Goal: Task Accomplishment & Management: Complete application form

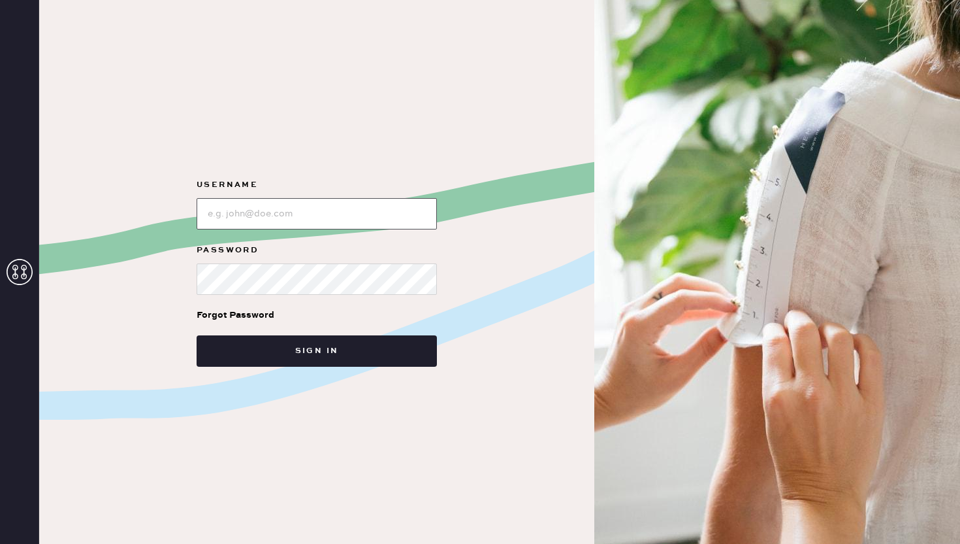
click at [238, 218] on input "loginName" at bounding box center [317, 213] width 240 height 31
type input "reformationcharleston"
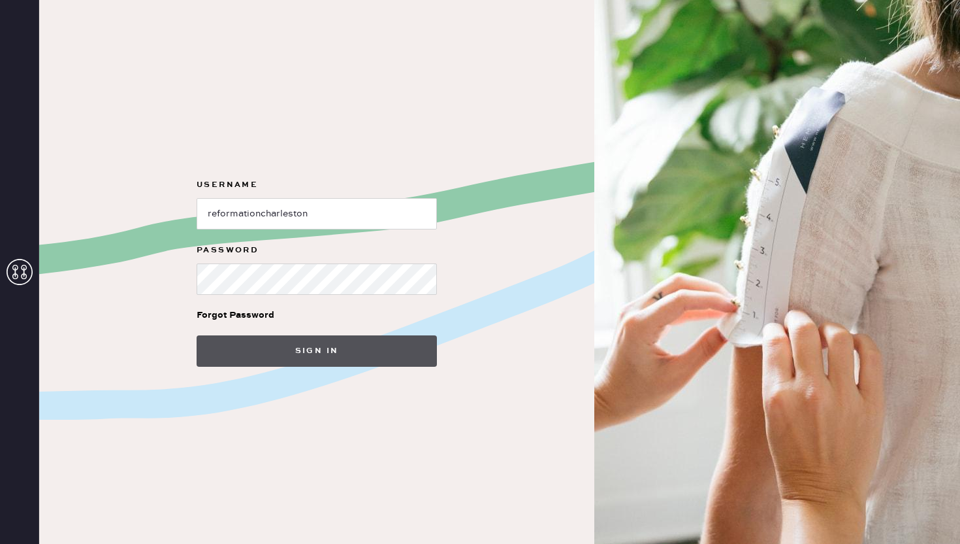
click at [294, 348] on button "Sign in" at bounding box center [317, 350] width 240 height 31
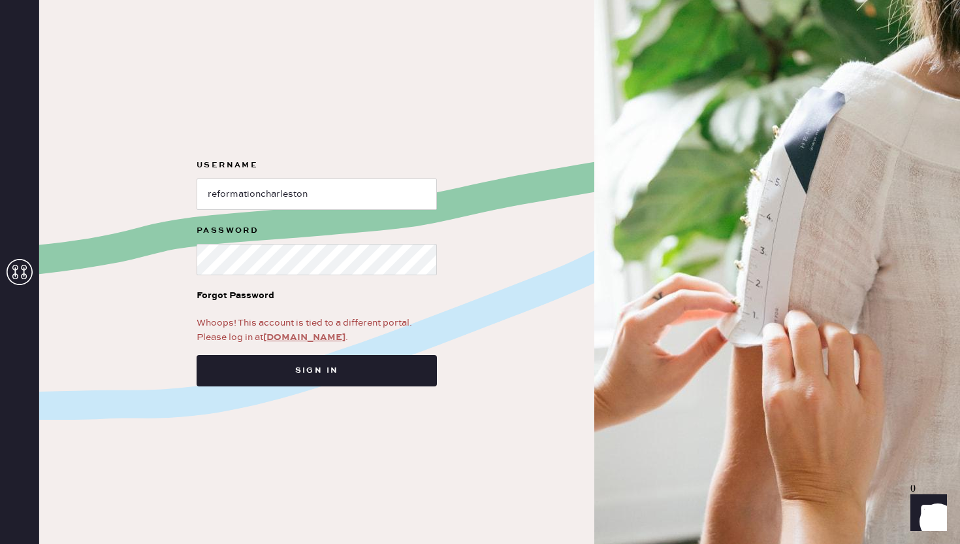
click at [303, 339] on link "[DOMAIN_NAME]" at bounding box center [304, 337] width 82 height 12
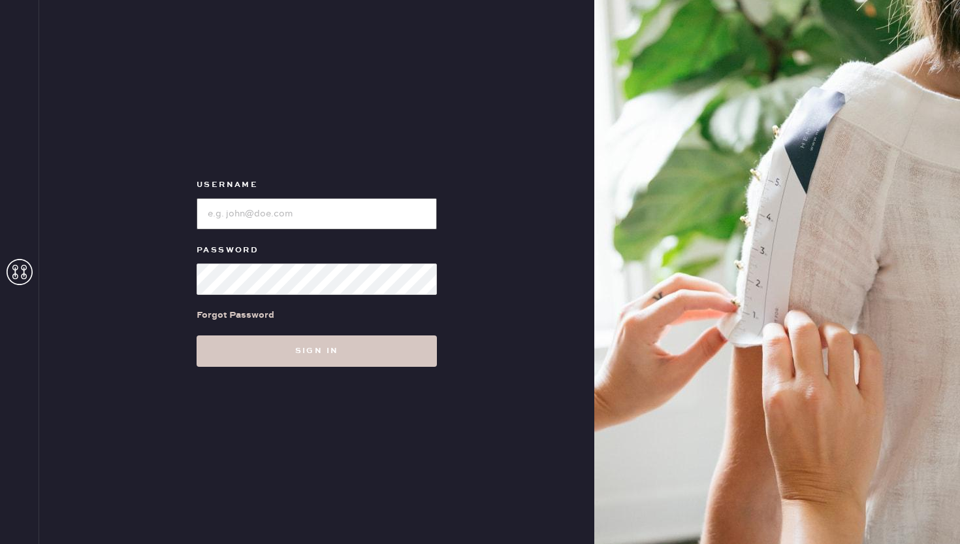
type input "reformationcharleston"
click at [325, 208] on input "loginName" at bounding box center [317, 213] width 240 height 31
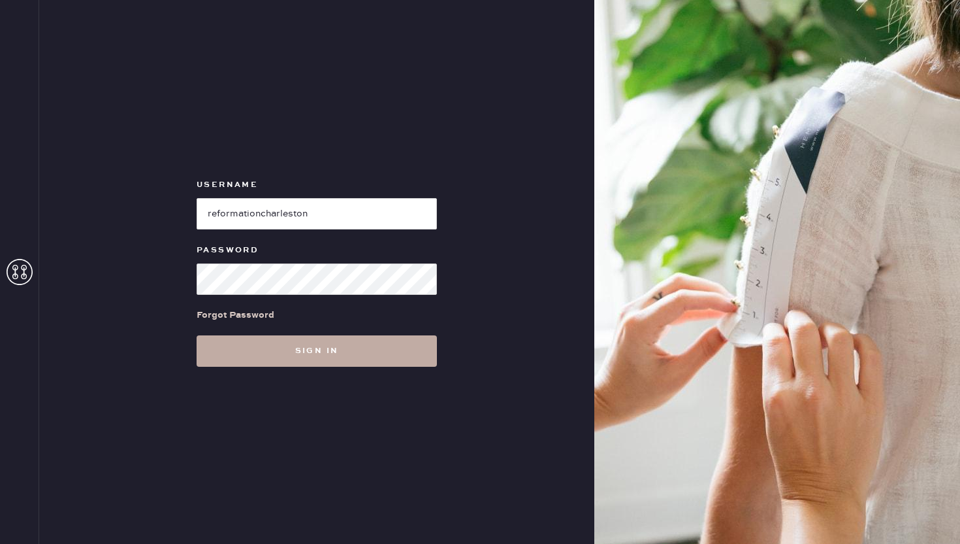
click at [302, 352] on button "Sign in" at bounding box center [317, 350] width 240 height 31
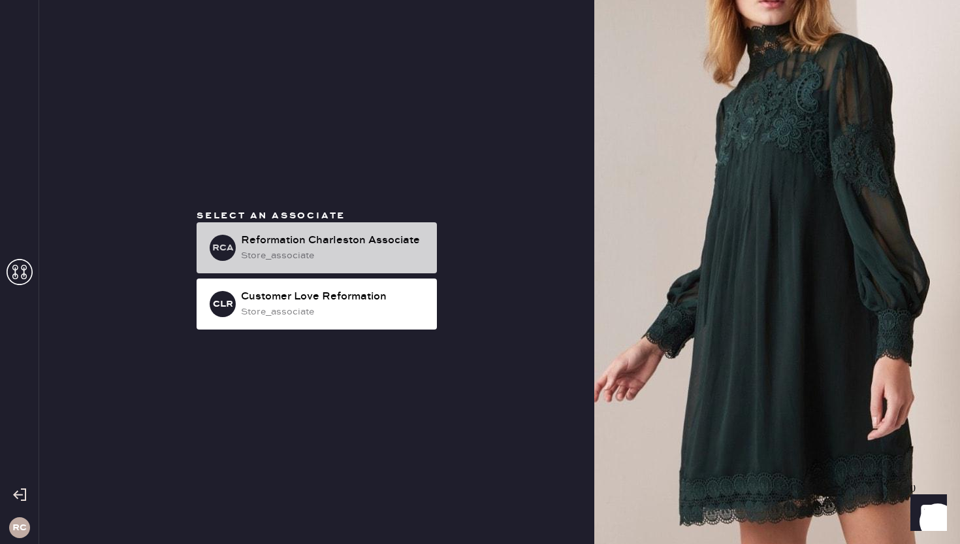
click at [335, 231] on div "RCA Reformation Charleston Associate store_associate" at bounding box center [317, 247] width 240 height 51
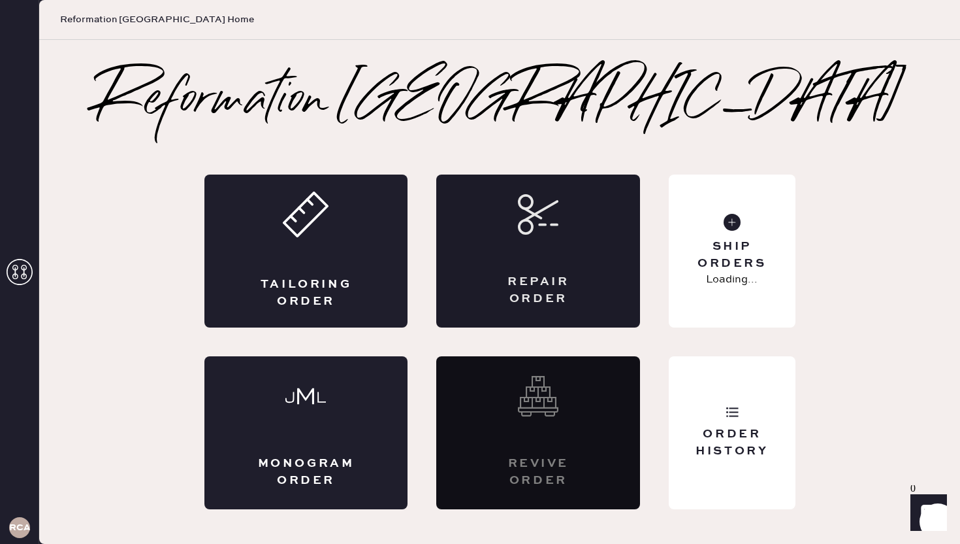
click at [518, 250] on div "Repair Order" at bounding box center [538, 250] width 204 height 153
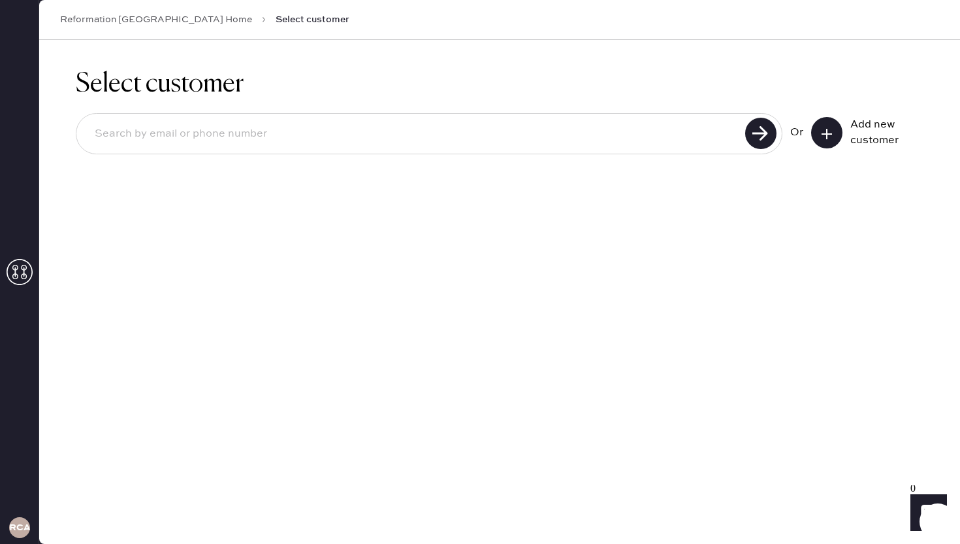
click at [341, 120] on input at bounding box center [412, 134] width 657 height 30
click at [835, 131] on button at bounding box center [826, 132] width 31 height 31
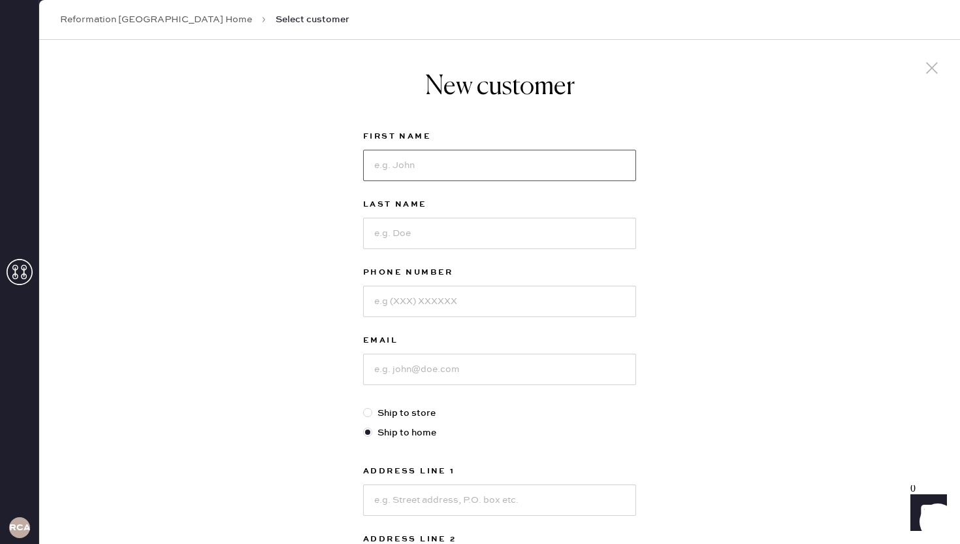
click at [599, 170] on input at bounding box center [499, 165] width 273 height 31
type input "gabby"
click at [562, 229] on input at bounding box center [499, 233] width 273 height 31
type input "Russo"
click at [383, 172] on input "gabby" at bounding box center [499, 165] width 273 height 31
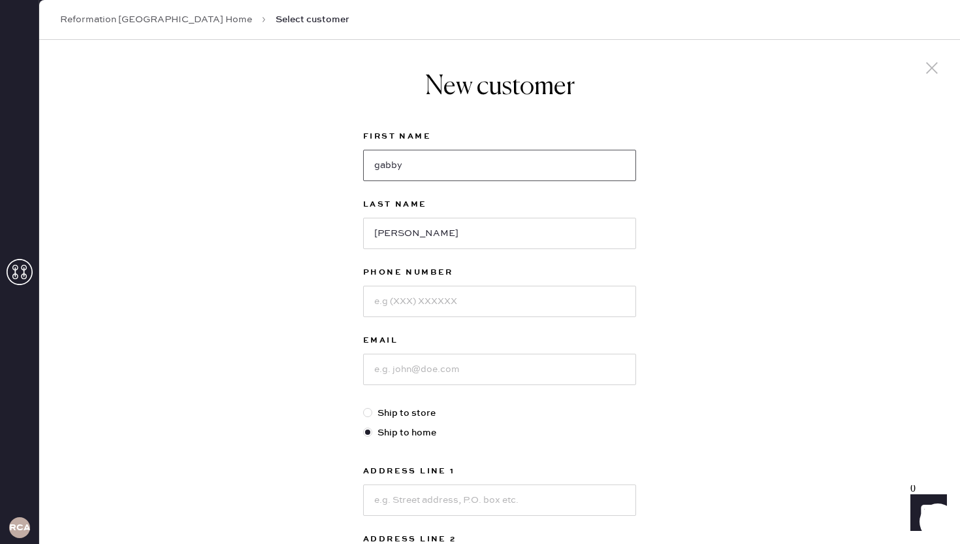
click at [383, 171] on input "gabby" at bounding box center [499, 165] width 273 height 31
click at [381, 169] on input "gabby" at bounding box center [499, 165] width 273 height 31
type input "Gabby"
click at [395, 302] on input at bounding box center [499, 300] width 273 height 31
type input "3392224536"
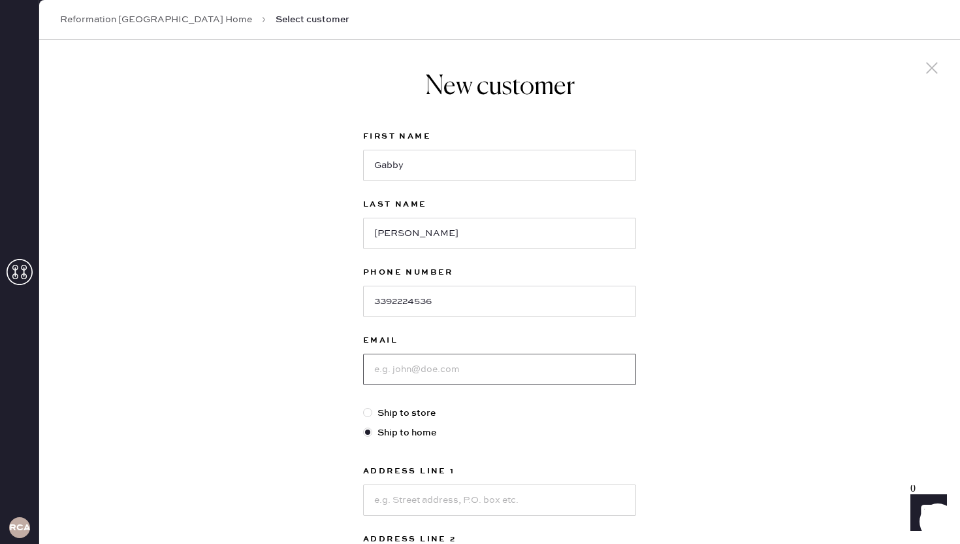
click at [383, 369] on input at bounding box center [499, 368] width 273 height 31
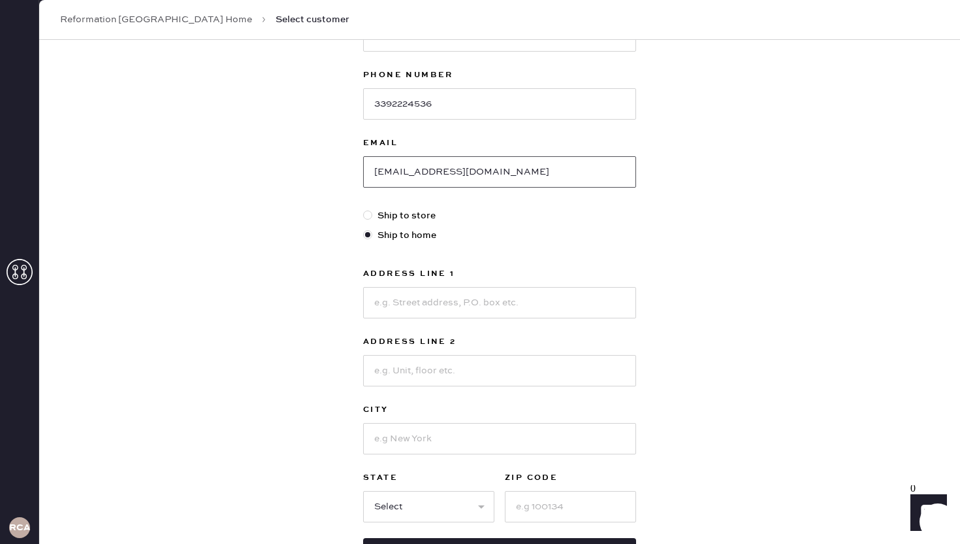
scroll to position [205, 0]
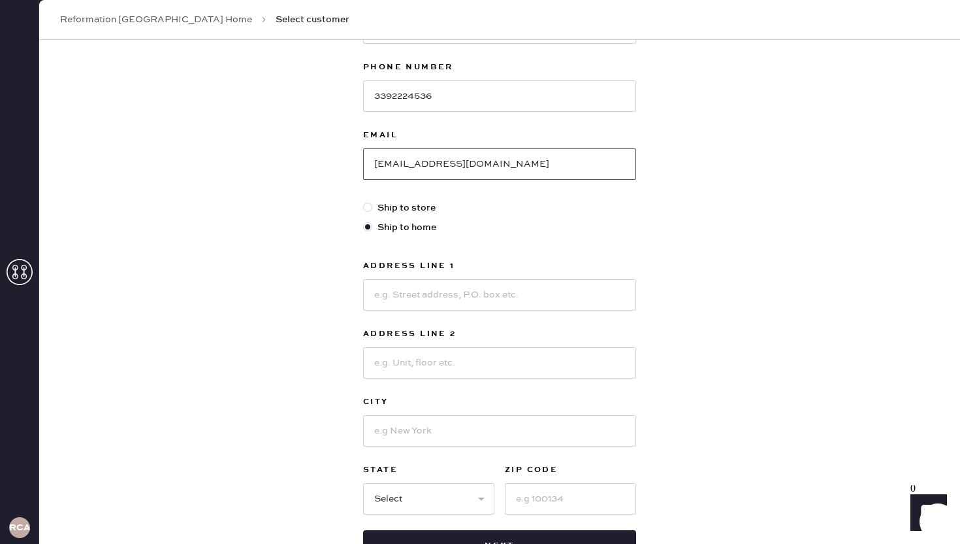
type input "gabbyrusso@outlook.com"
click at [505, 299] on input at bounding box center [499, 294] width 273 height 31
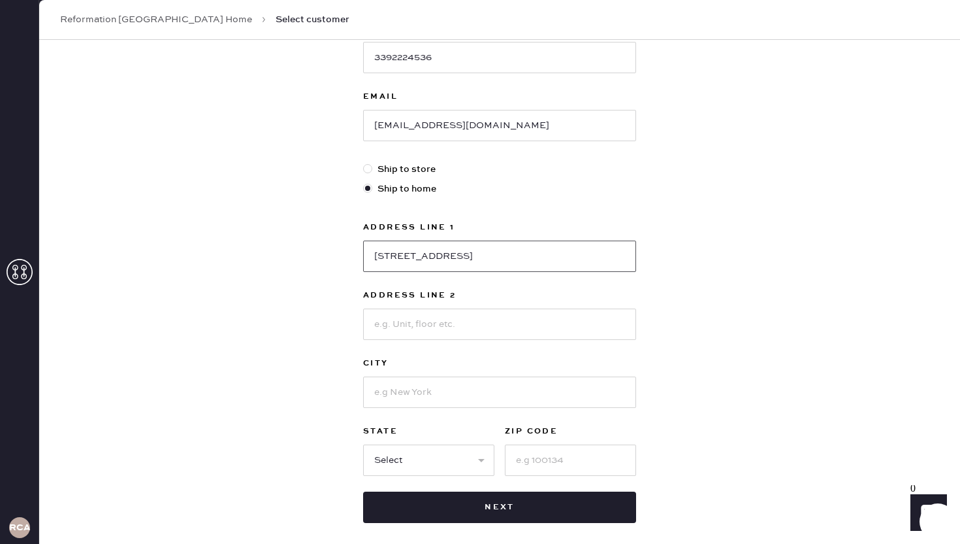
type input "206 Ashley Ave APT E"
click at [472, 390] on input at bounding box center [499, 391] width 273 height 31
type input "Charleston"
click at [400, 456] on select "Select AK AL AR AZ CA CO CT DC DE FL GA HI IA ID IL IN KS KY LA MA MD ME MI MN …" at bounding box center [428, 459] width 131 height 31
select select "SC"
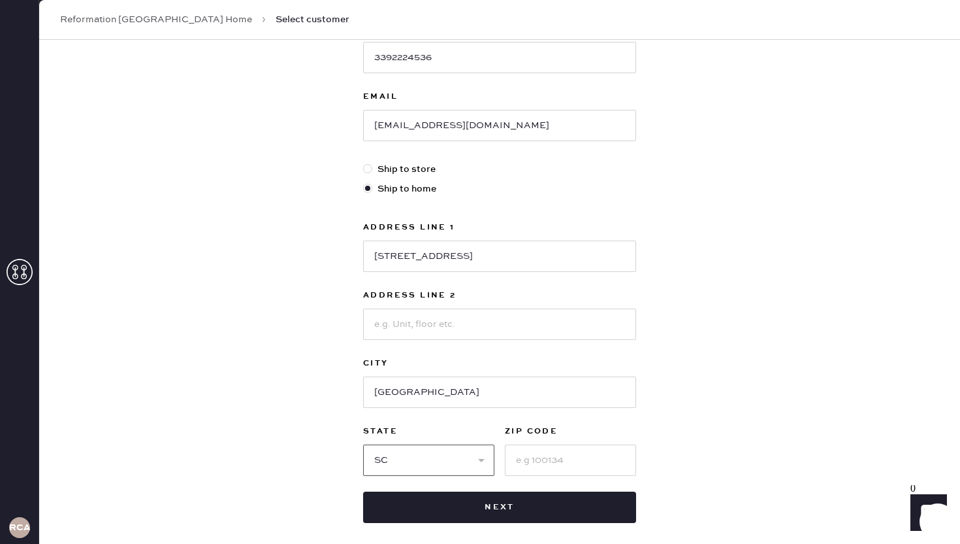
click at [363, 444] on select "Select AK AL AR AZ CA CO CT DC DE FL GA HI IA ID IL IN KS KY LA MA MD ME MI MN …" at bounding box center [428, 459] width 131 height 31
click at [534, 457] on input at bounding box center [570, 459] width 131 height 31
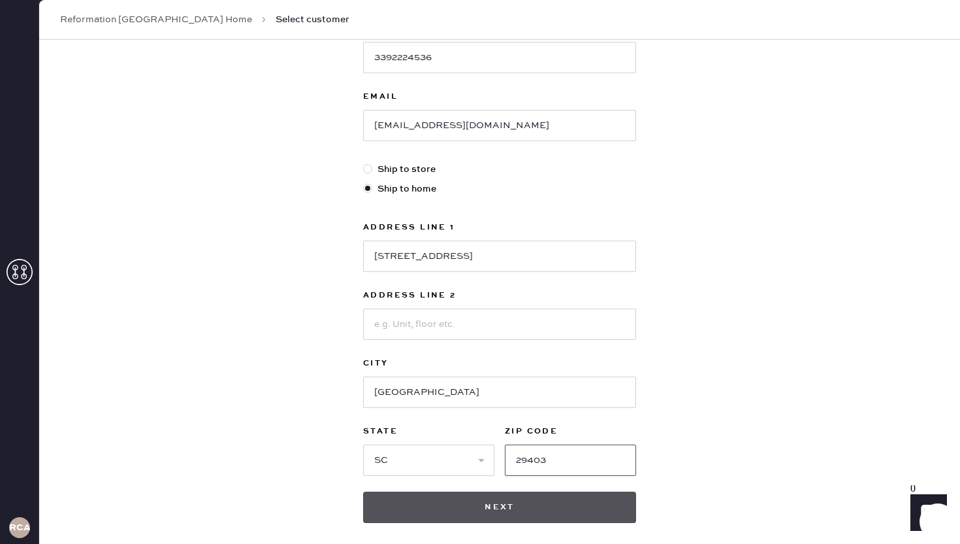
type input "29403"
click at [591, 493] on button "Next" at bounding box center [499, 506] width 273 height 31
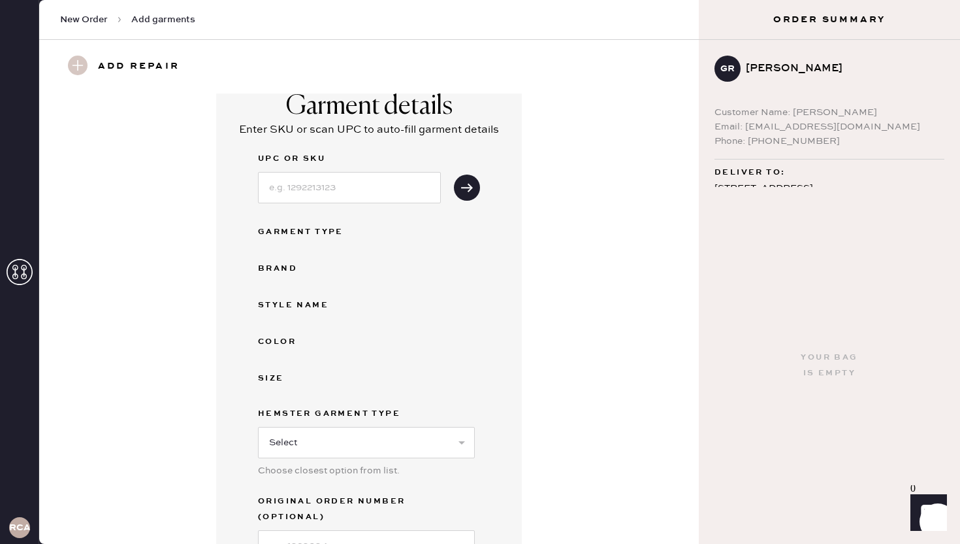
scroll to position [64, 0]
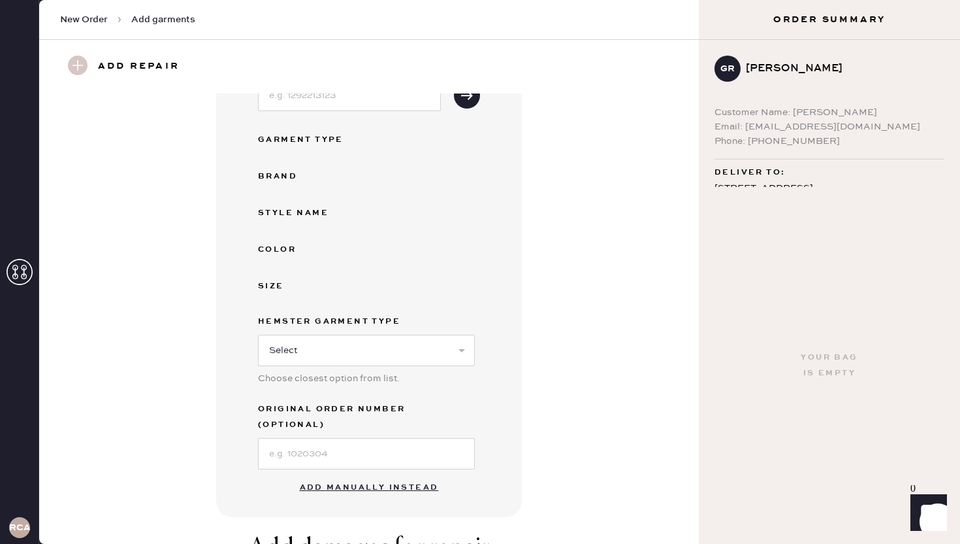
click at [410, 474] on button "Add manually instead" at bounding box center [369, 487] width 155 height 26
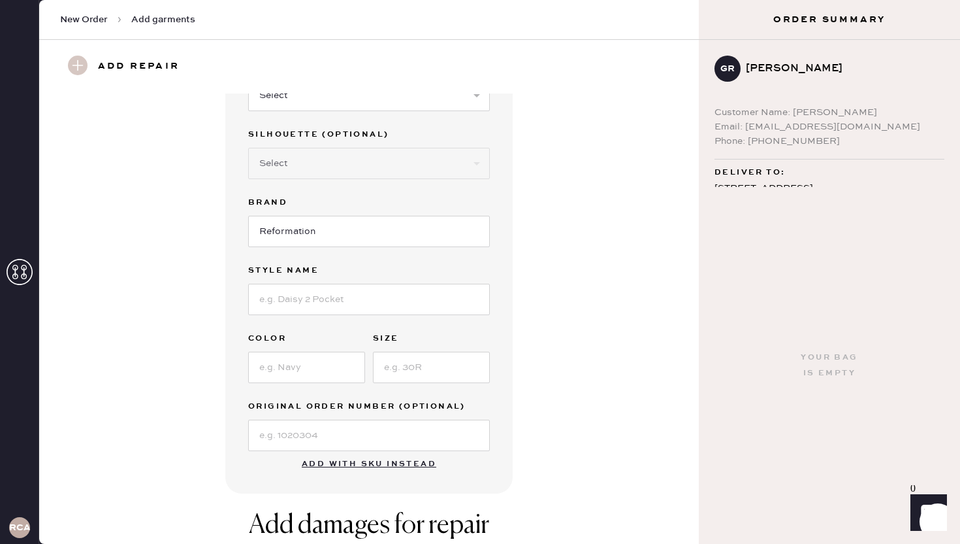
scroll to position [0, 0]
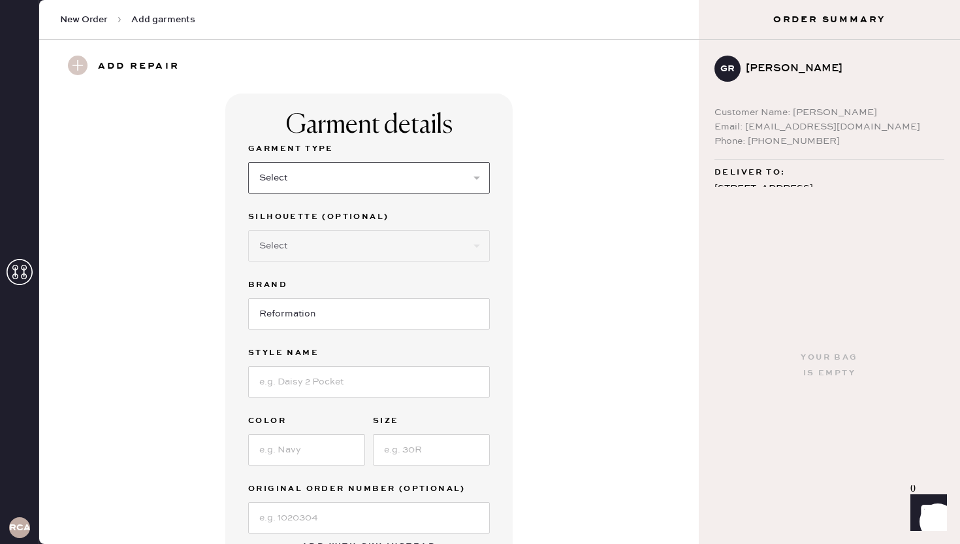
click at [364, 182] on select "Select Basic Skirt Jeans Leggings Pants Shorts Basic Sleeved Dress Basic Sleeve…" at bounding box center [369, 177] width 242 height 31
select select "31"
click at [248, 162] on select "Select Basic Skirt Jeans Leggings Pants Shorts Basic Sleeved Dress Basic Sleeve…" at bounding box center [369, 177] width 242 height 31
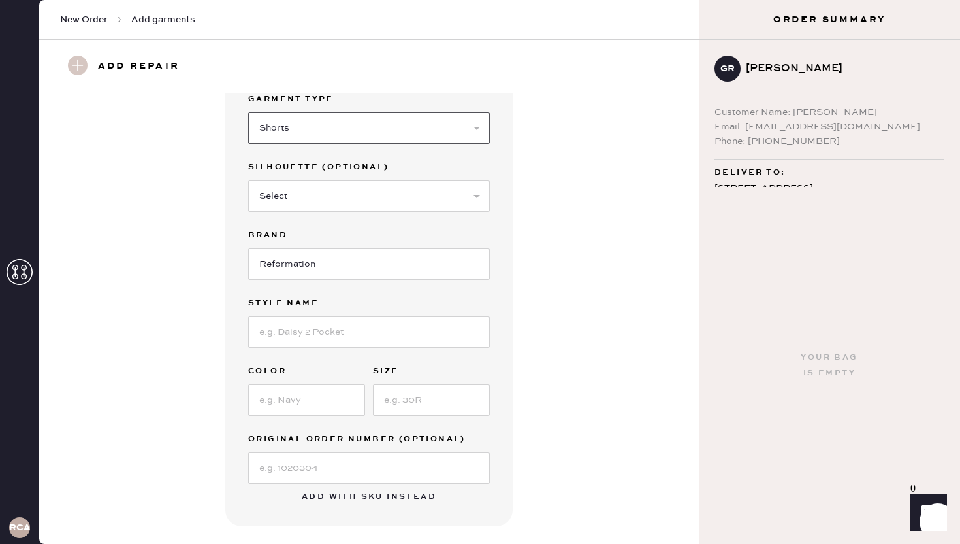
scroll to position [56, 0]
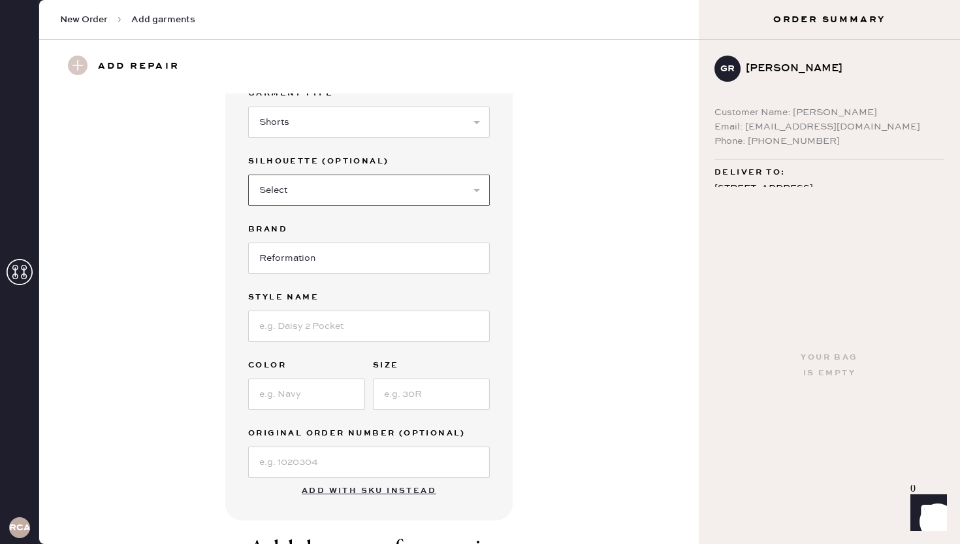
click at [357, 191] on select "Select Other" at bounding box center [369, 189] width 242 height 31
select select "other"
click at [248, 174] on select "Select Other" at bounding box center [369, 189] width 242 height 31
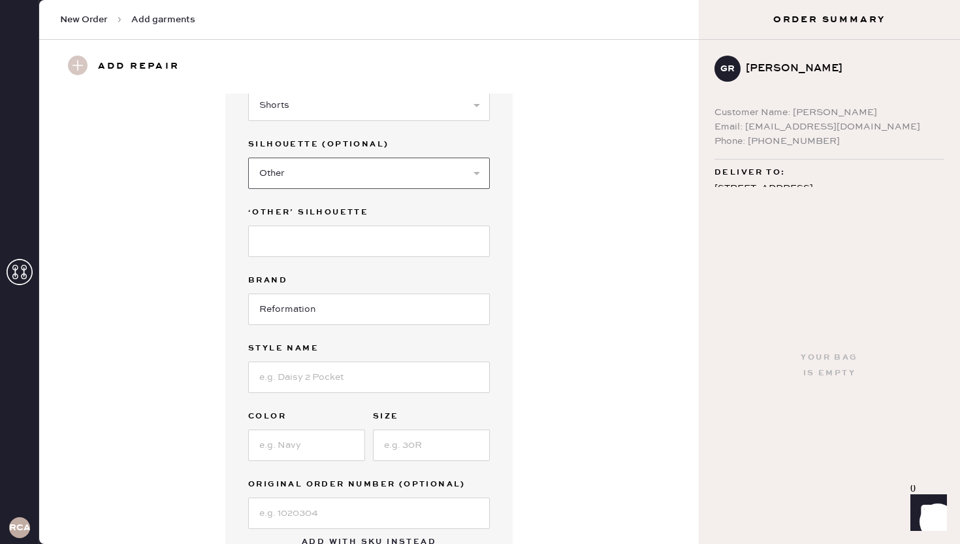
scroll to position [71, 0]
click at [367, 237] on input at bounding box center [369, 242] width 242 height 31
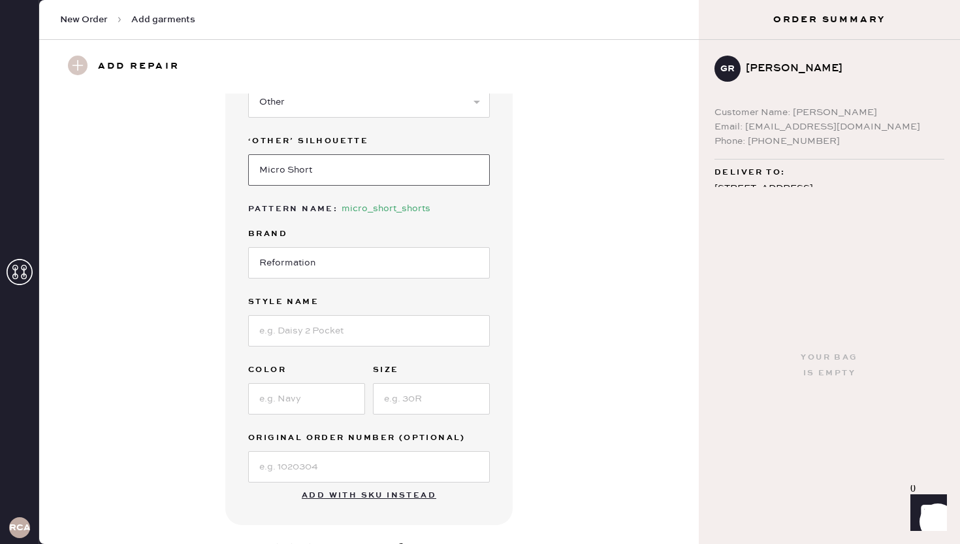
scroll to position [150, 0]
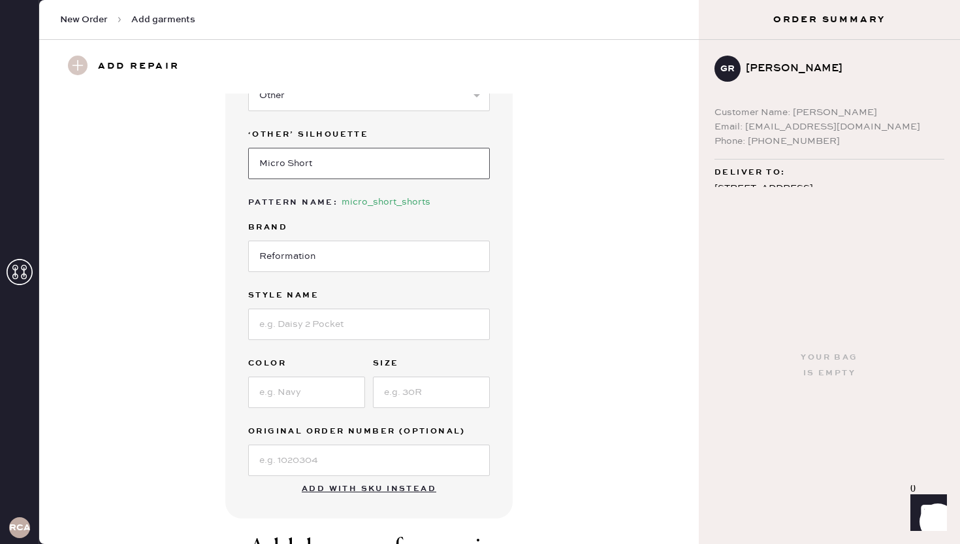
type input "Micro Short"
click at [344, 336] on input at bounding box center [369, 323] width 242 height 31
type input "June Low Rise Short"
click at [327, 382] on input at bounding box center [306, 391] width 117 height 31
type input "Black"
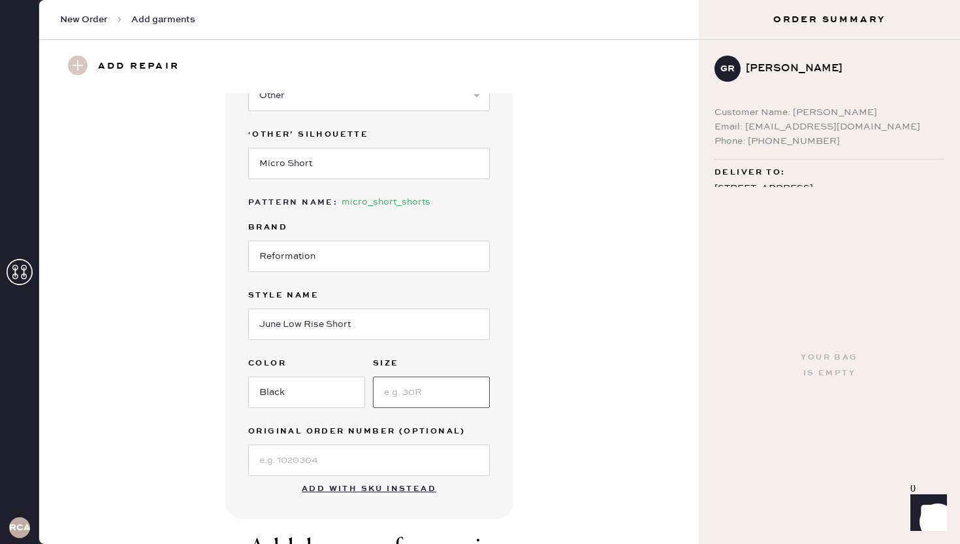
click at [433, 387] on input at bounding box center [431, 391] width 117 height 31
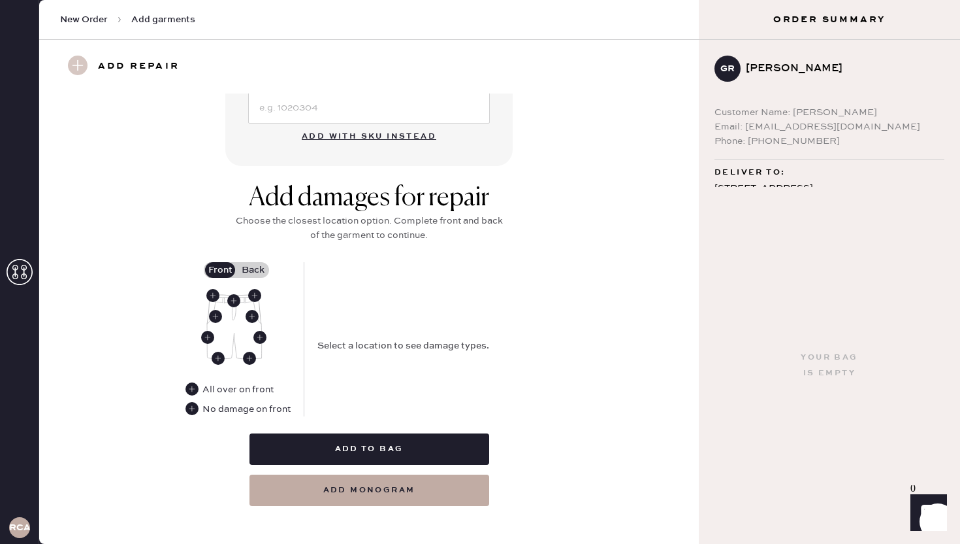
scroll to position [512, 0]
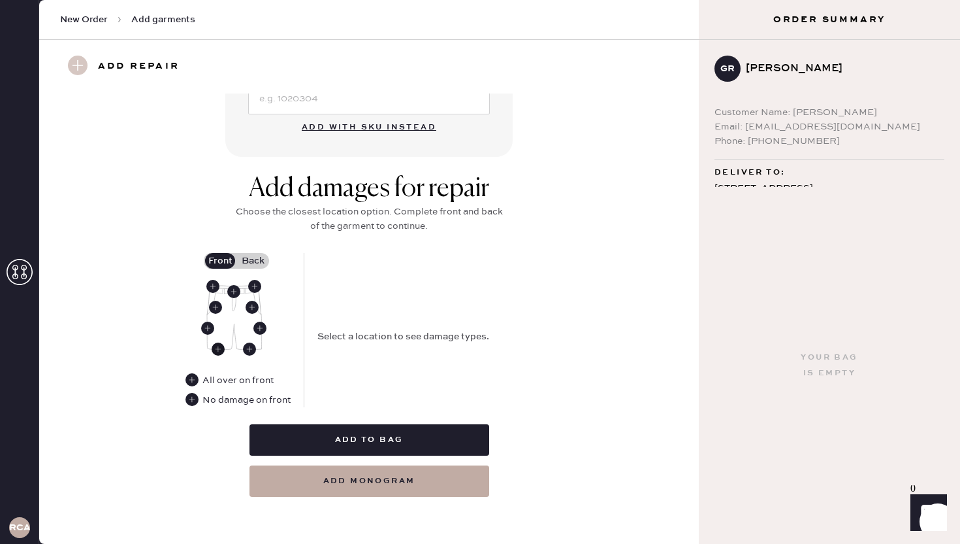
type input "4"
click at [219, 344] on use at bounding box center [218, 348] width 13 height 13
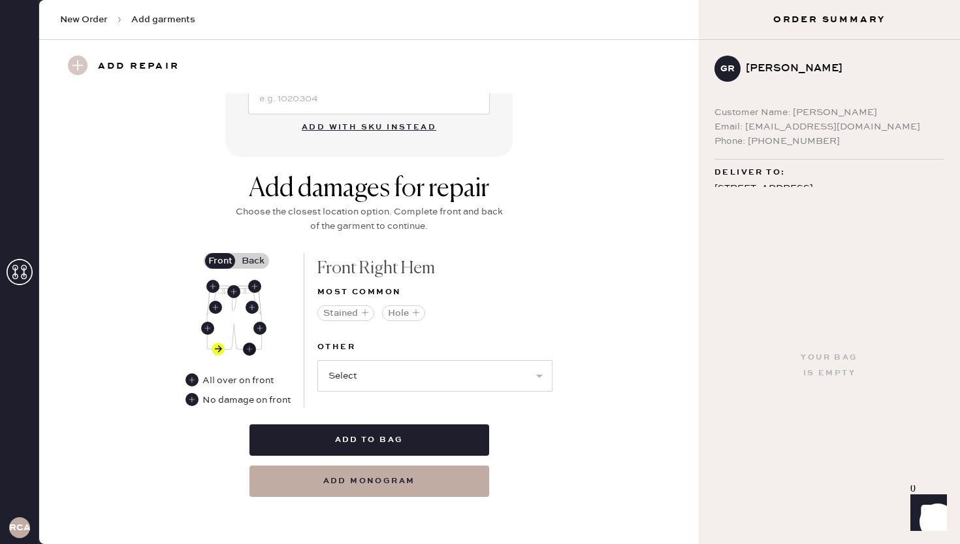
click at [253, 348] on use at bounding box center [249, 348] width 13 height 13
click at [214, 349] on use at bounding box center [218, 348] width 13 height 13
click at [513, 383] on select "Select Broken / Ripped Hem Broken Beads Broken Belt Loop Broken Button Broken E…" at bounding box center [434, 375] width 235 height 31
select select "1329"
click at [317, 360] on select "Select Broken / Ripped Hem Broken Beads Broken Belt Loop Broken Button Broken E…" at bounding box center [434, 375] width 235 height 31
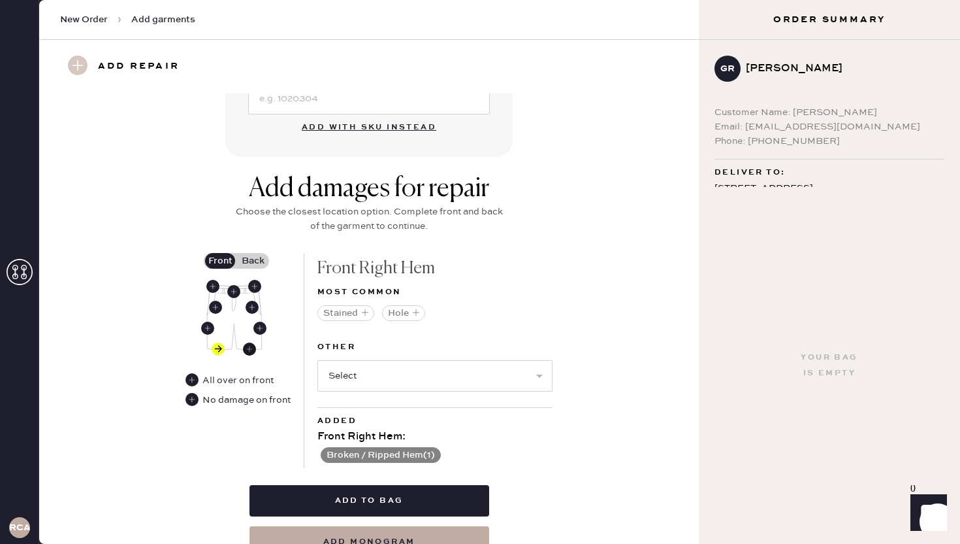
click at [244, 348] on use at bounding box center [249, 348] width 13 height 13
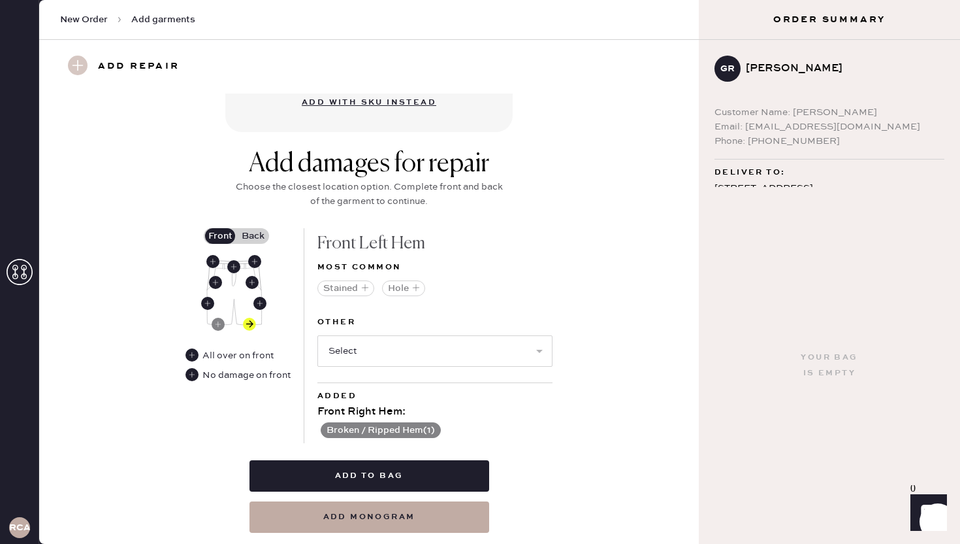
scroll to position [540, 0]
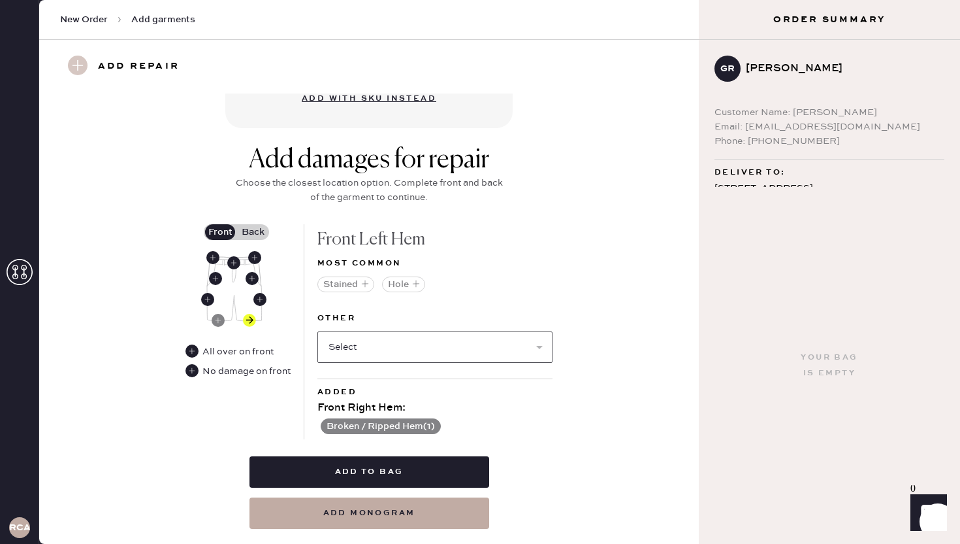
click at [381, 347] on select "Select Broken / Ripped Hem Broken Beads Broken Belt Loop Broken Button Broken E…" at bounding box center [434, 346] width 235 height 31
select select "1329"
click at [317, 331] on select "Select Broken / Ripped Hem Broken Beads Broken Belt Loop Broken Button Broken E…" at bounding box center [434, 346] width 235 height 31
select select
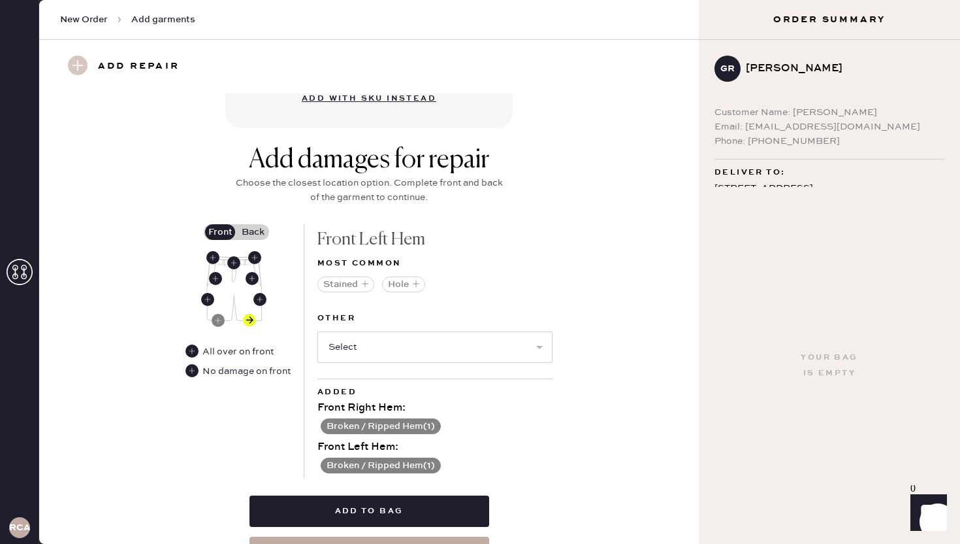
click at [253, 227] on label "Back" at bounding box center [252, 232] width 33 height 16
click at [253, 232] on input "Back" at bounding box center [253, 232] width 0 height 0
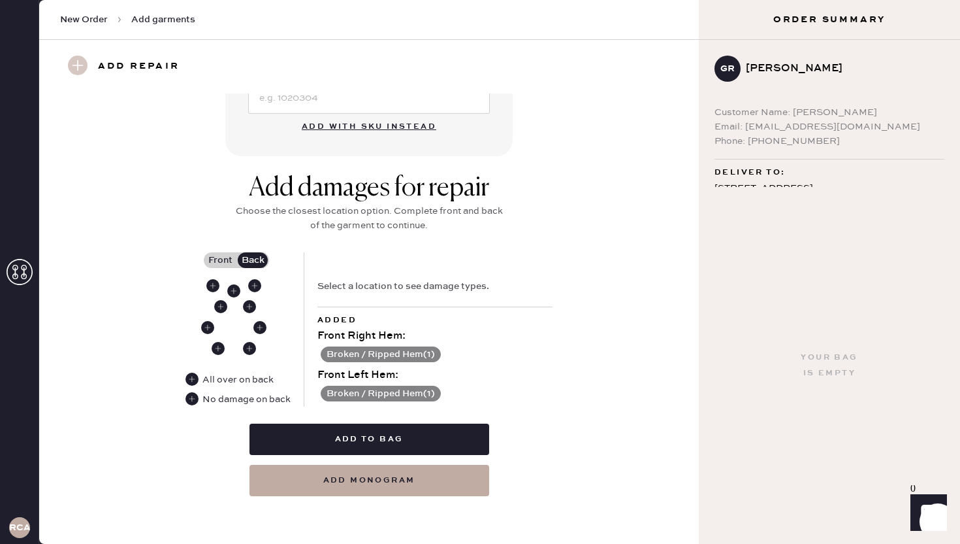
scroll to position [512, 0]
click at [218, 343] on use at bounding box center [218, 348] width 13 height 13
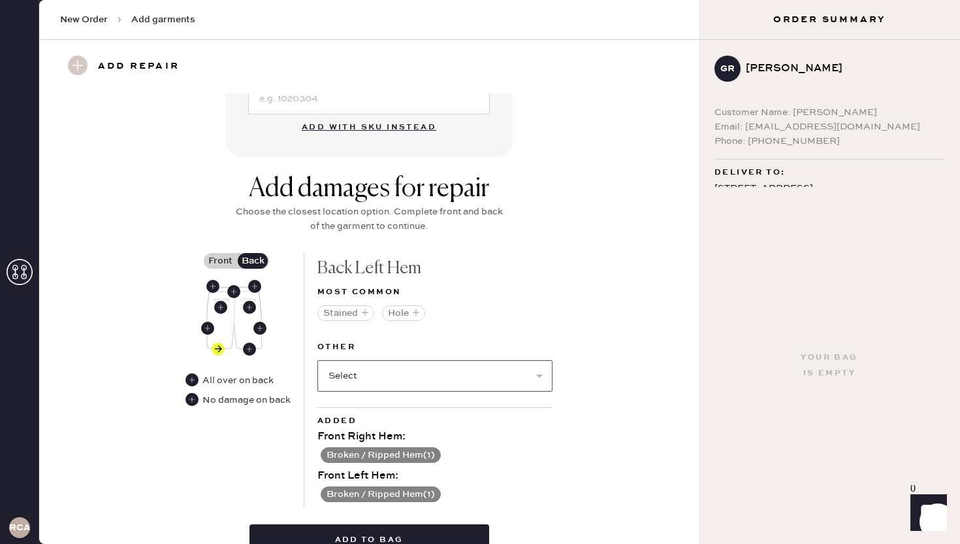
click at [401, 381] on select "Select Broken / Ripped Hem Broken Beads Broken Belt Loop Broken Button Broken E…" at bounding box center [434, 375] width 235 height 31
select select "1329"
click at [317, 360] on select "Select Broken / Ripped Hem Broken Beads Broken Belt Loop Broken Button Broken E…" at bounding box center [434, 375] width 235 height 31
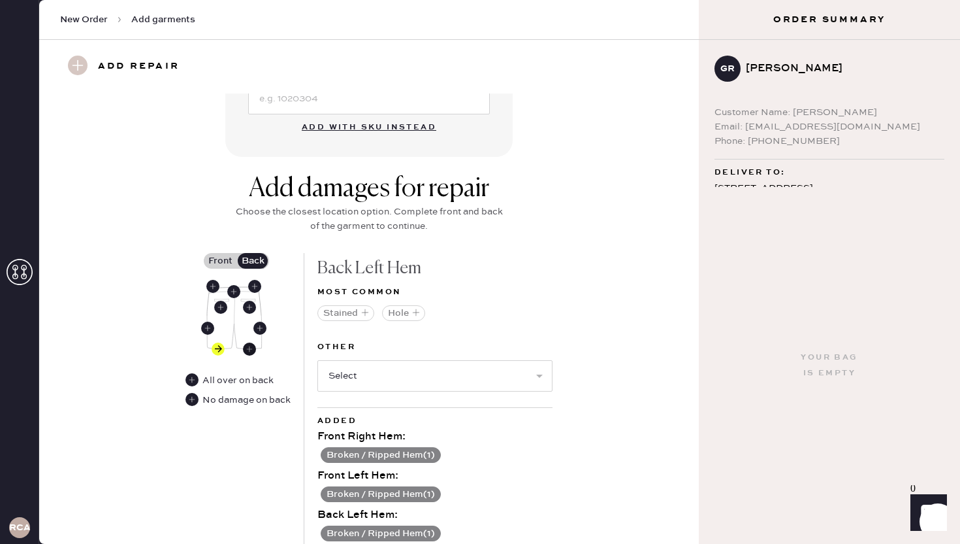
click at [247, 350] on use at bounding box center [249, 348] width 13 height 13
click at [455, 378] on select "Select Broken / Ripped Hem Broken Beads Broken Belt Loop Broken Button Broken E…" at bounding box center [434, 375] width 235 height 31
select select "1329"
click at [317, 360] on select "Select Broken / Ripped Hem Broken Beads Broken Belt Loop Broken Button Broken E…" at bounding box center [434, 375] width 235 height 31
select select
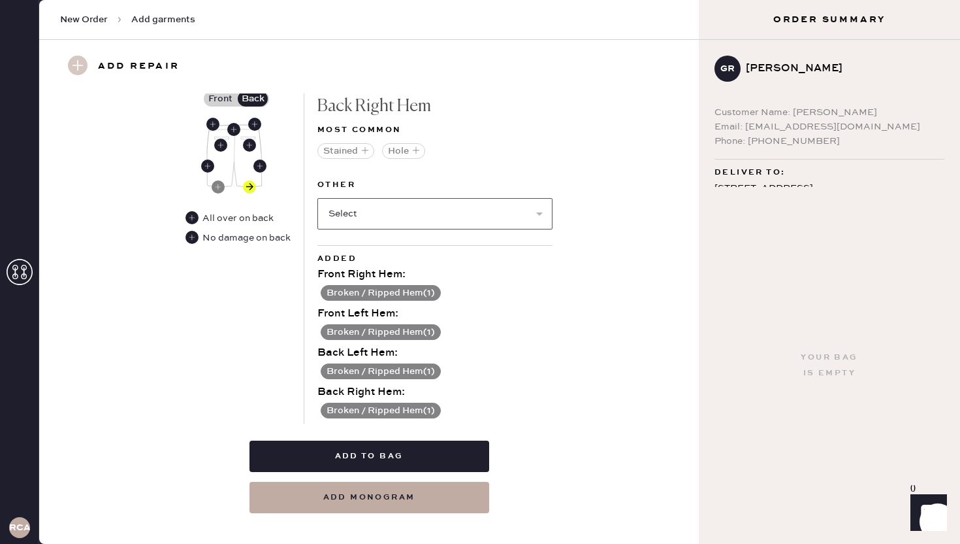
scroll to position [690, 0]
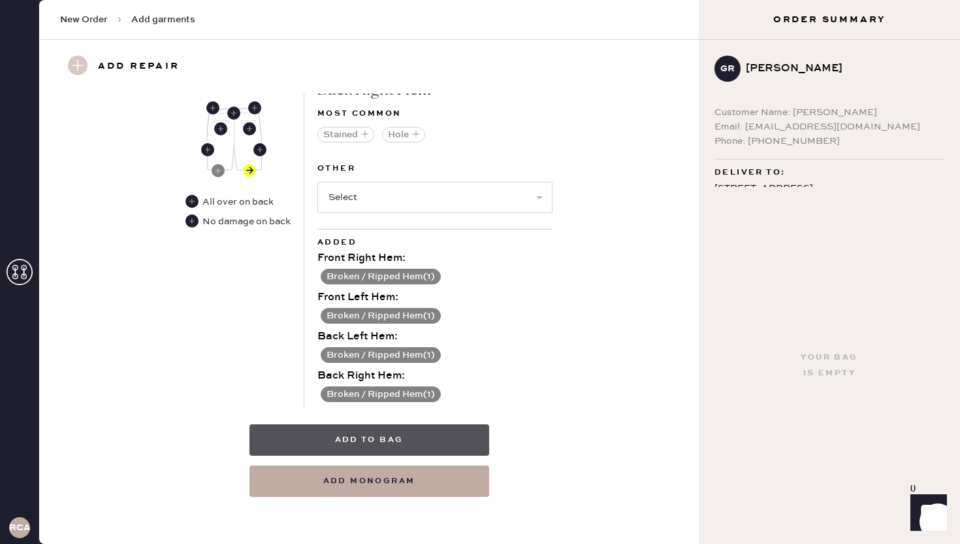
click at [418, 435] on button "Add to bag" at bounding box center [370, 439] width 240 height 31
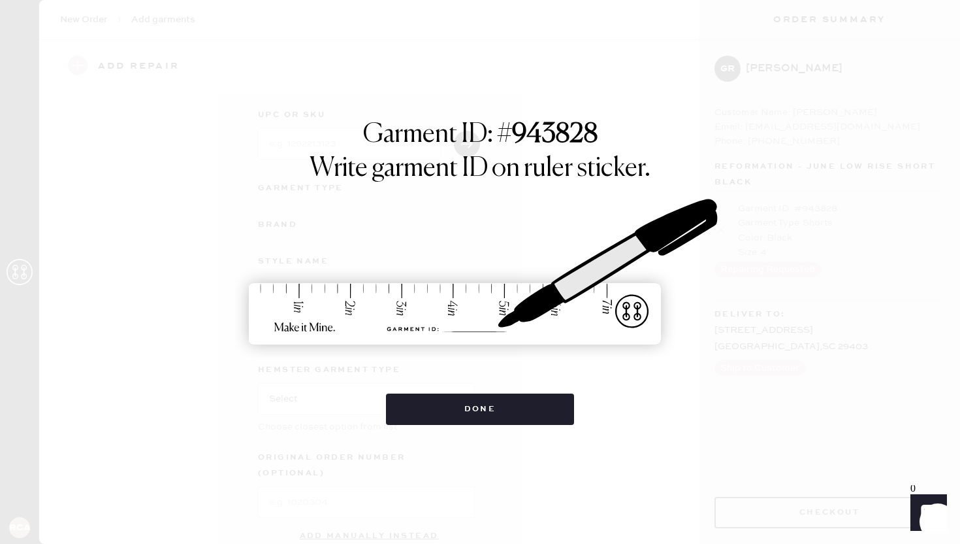
scroll to position [49, 0]
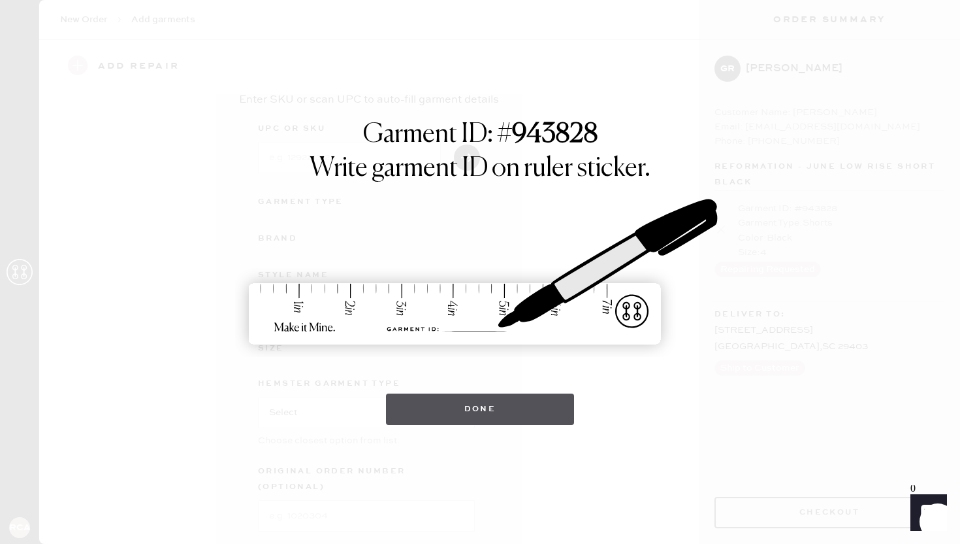
click at [426, 403] on button "Done" at bounding box center [480, 408] width 189 height 31
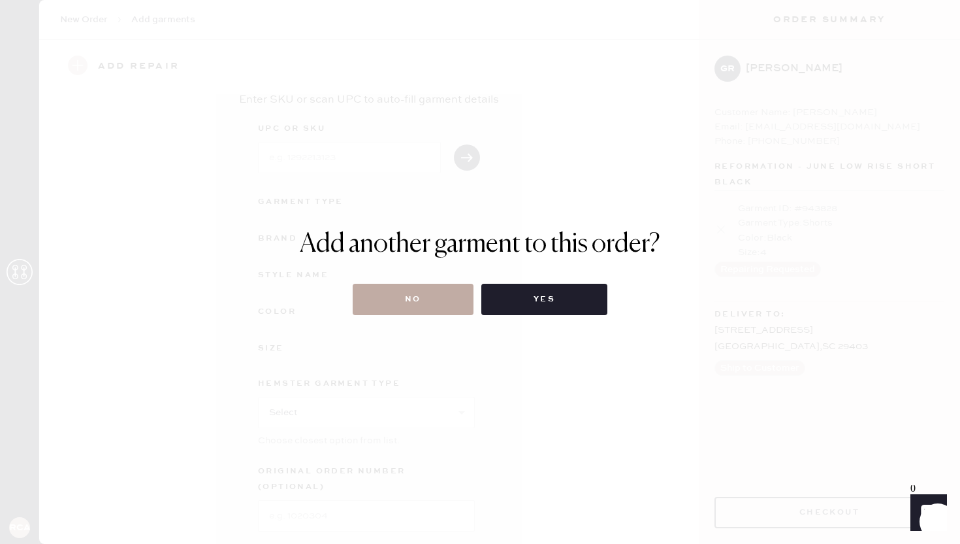
click at [422, 303] on button "No" at bounding box center [413, 299] width 121 height 31
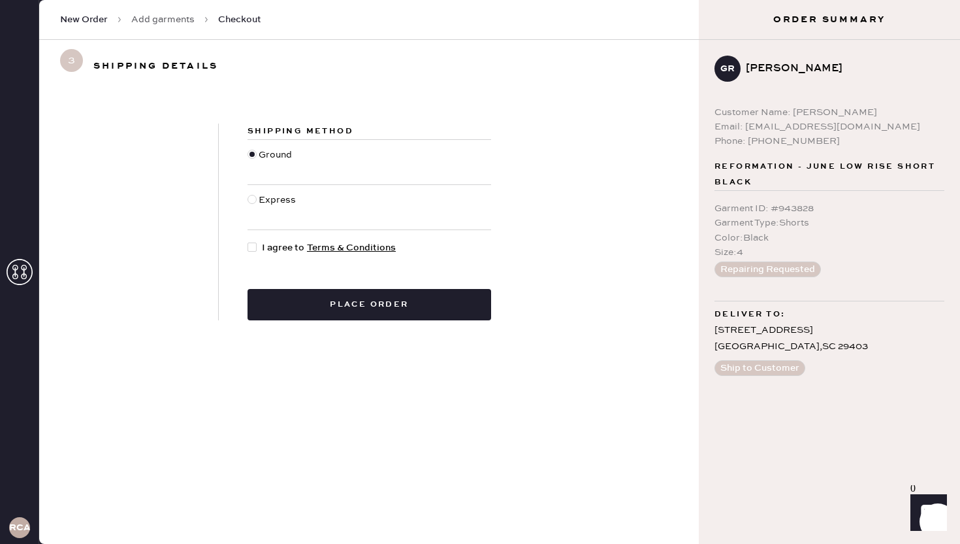
click at [252, 248] on div at bounding box center [252, 246] width 9 height 9
click at [248, 241] on input "I agree to Terms & Conditions" at bounding box center [248, 240] width 1 height 1
checkbox input "true"
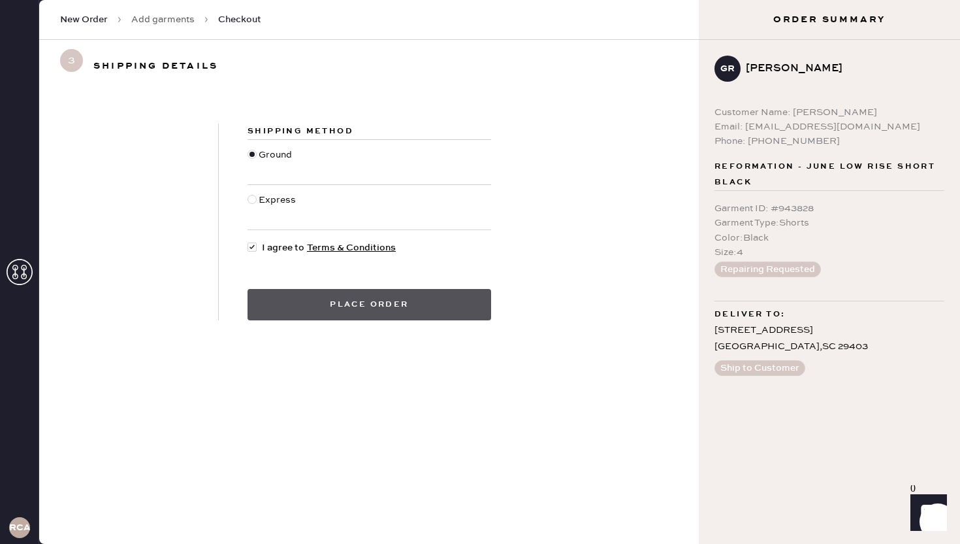
click at [348, 302] on button "Place order" at bounding box center [370, 304] width 244 height 31
